Goal: Book appointment/travel/reservation

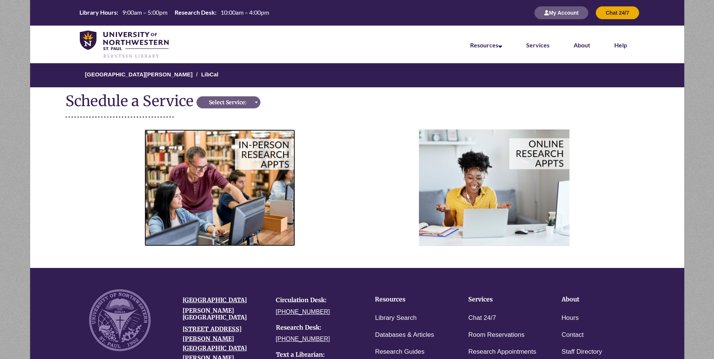
click at [184, 177] on img at bounding box center [220, 187] width 151 height 116
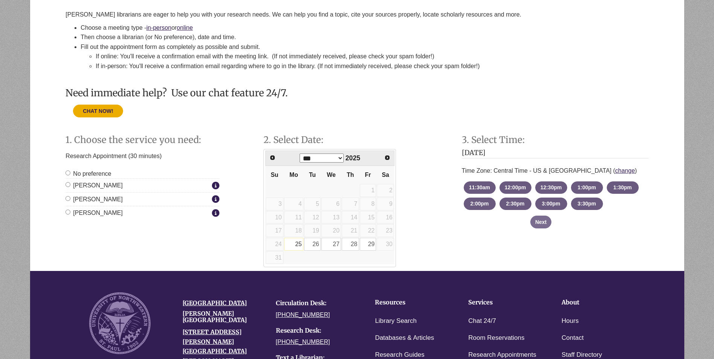
scroll to position [151, 0]
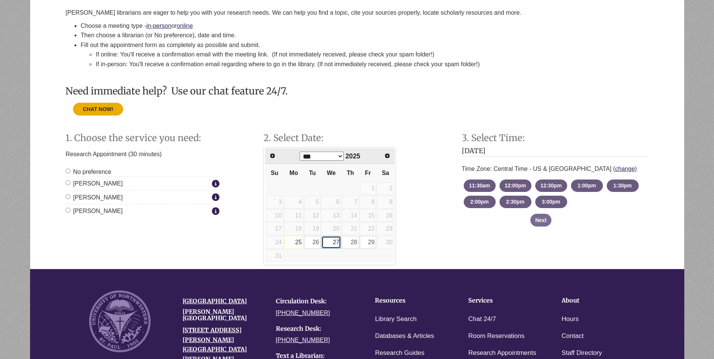
click at [327, 242] on link "27" at bounding box center [331, 242] width 20 height 13
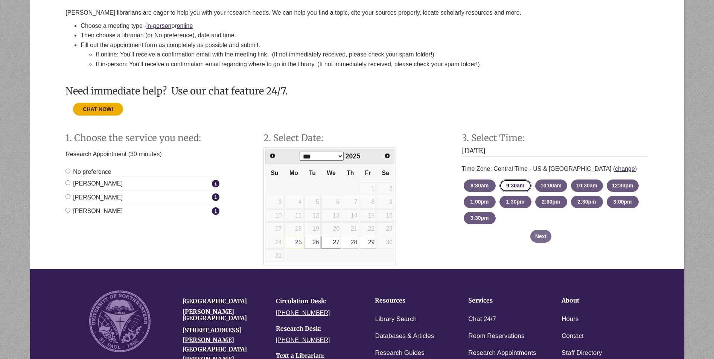
click at [507, 190] on button "9:30am - until 10:00am [DATE]" at bounding box center [515, 186] width 32 height 12
click at [544, 240] on button "Next" at bounding box center [540, 236] width 21 height 13
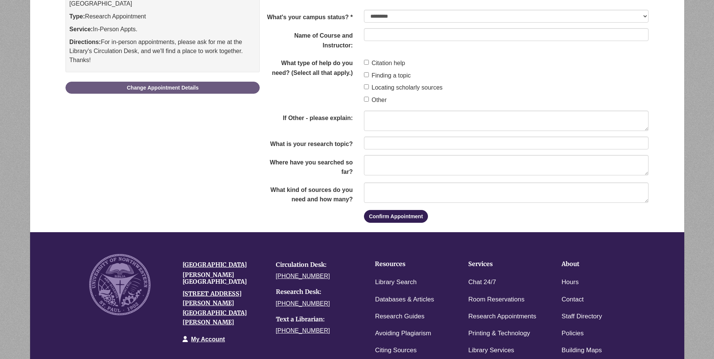
scroll to position [0, 0]
